Goal: Find specific page/section: Find specific page/section

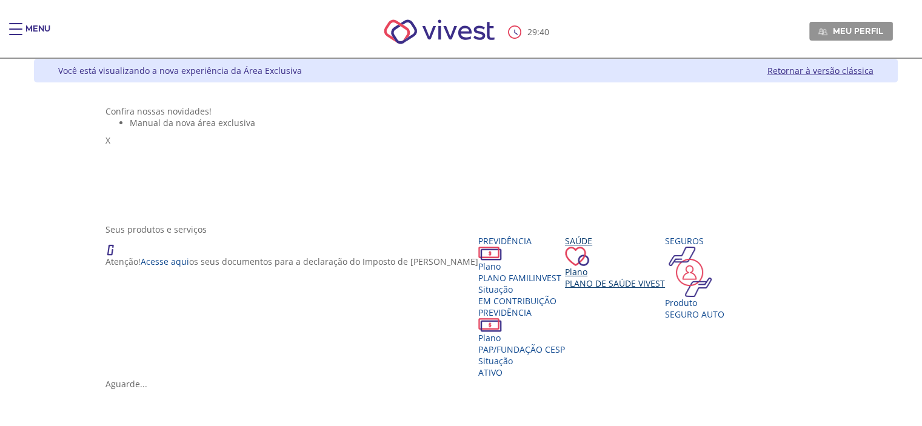
click at [665, 289] on div "Saúde Plano Plano de Saúde VIVEST" at bounding box center [615, 262] width 100 height 54
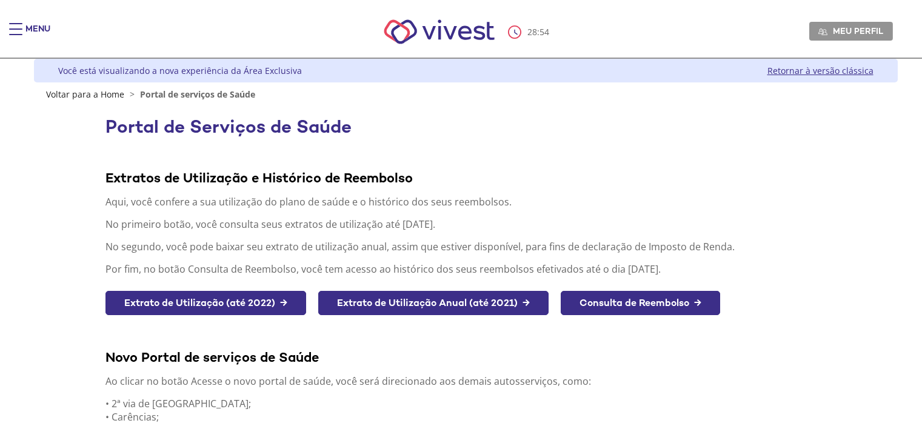
scroll to position [170, 0]
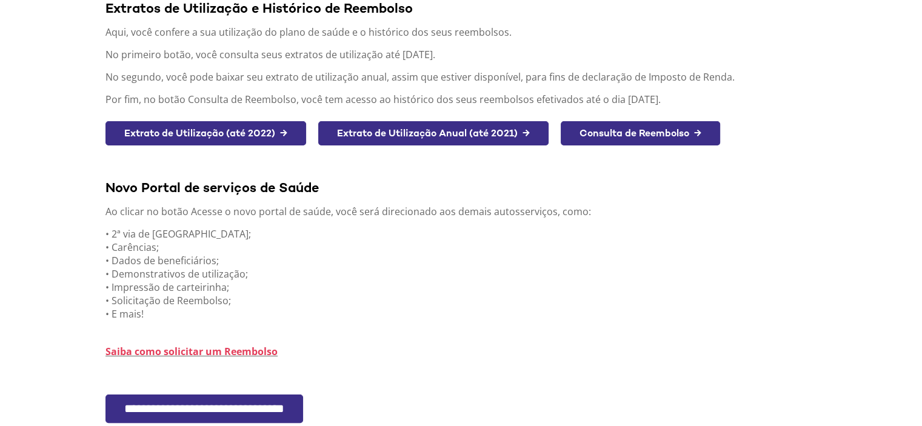
click at [240, 398] on input "**********" at bounding box center [204, 409] width 198 height 28
